Goal: Find specific page/section: Find specific page/section

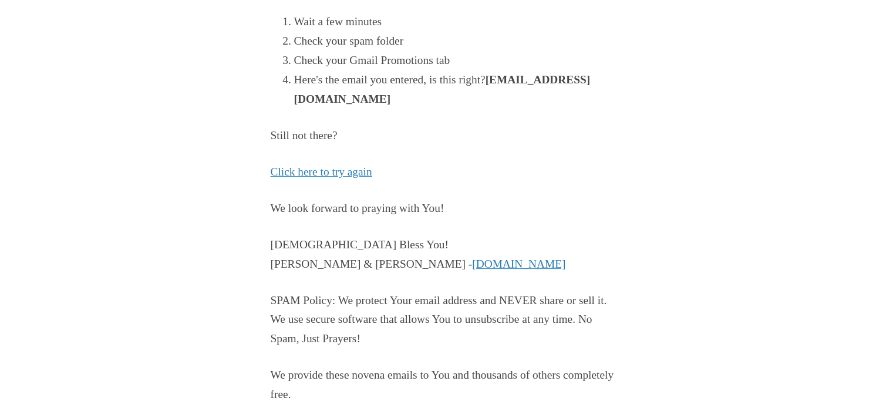
scroll to position [307, 0]
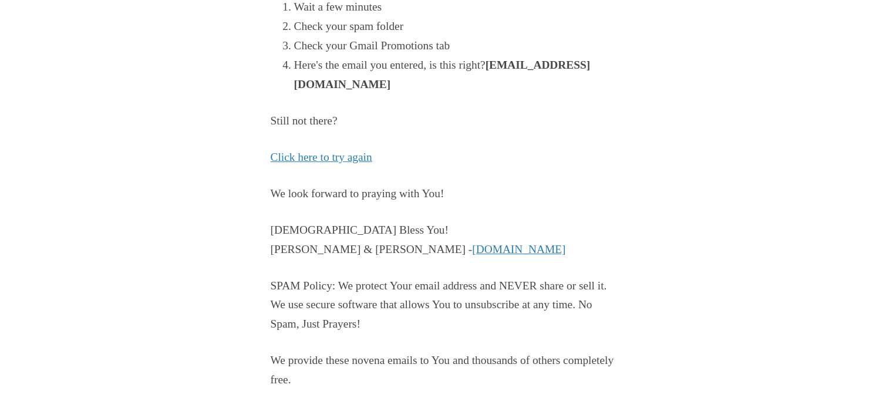
scroll to position [307, 0]
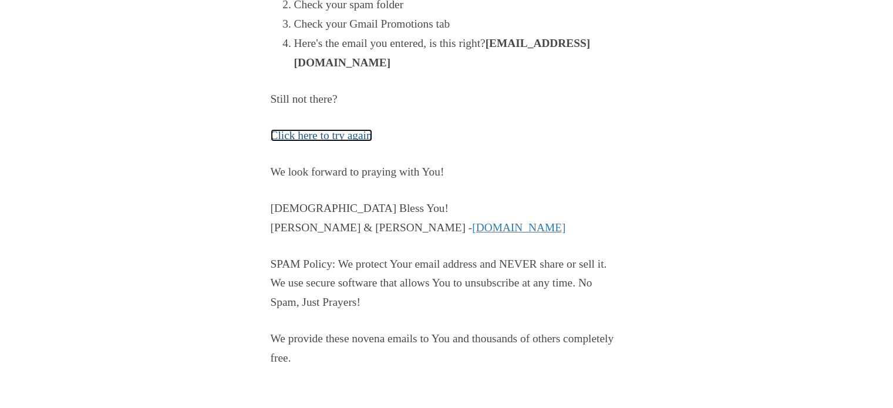
click at [317, 134] on link "Click here to try again" at bounding box center [322, 135] width 102 height 12
